Goal: Find specific page/section: Find specific page/section

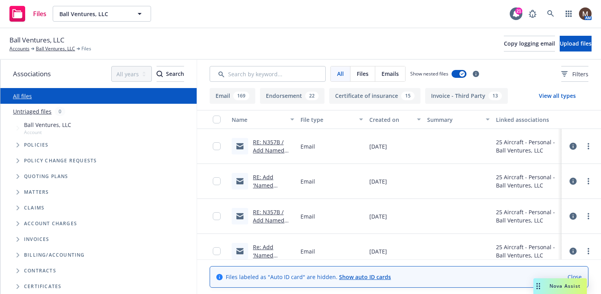
click at [371, 93] on button "Certificate of insurance 15" at bounding box center [374, 96] width 91 height 16
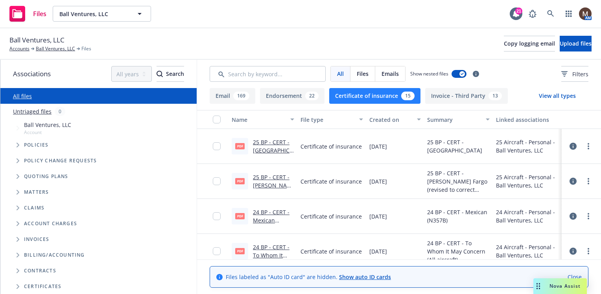
click at [281, 174] on link "25 BP - CERT - [PERSON_NAME] Fargo (revised to correct address).pdf" at bounding box center [272, 197] width 39 height 49
click at [51, 48] on link "Ball Ventures, LLC" at bounding box center [55, 48] width 39 height 7
